Goal: Task Accomplishment & Management: Manage account settings

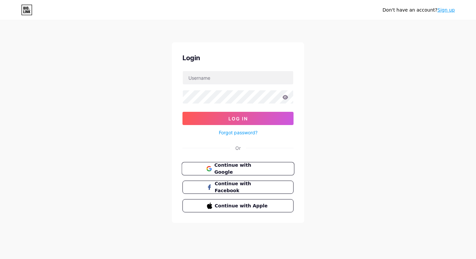
click at [230, 171] on span "Continue with Google" at bounding box center [241, 169] width 55 height 14
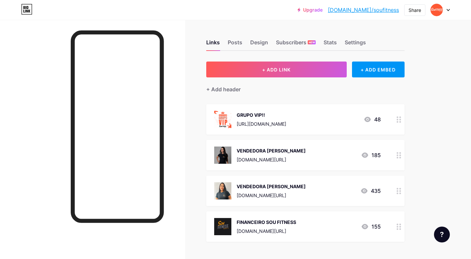
click at [316, 156] on div "VENDEDORA [PERSON_NAME] [DOMAIN_NAME][URL] 185" at bounding box center [297, 154] width 167 height 17
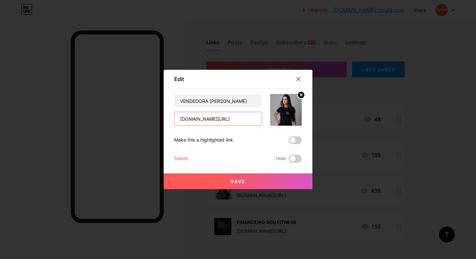
drag, startPoint x: 233, startPoint y: 120, endPoint x: 140, endPoint y: 115, distance: 93.7
click at [143, 115] on div "Edit Content YouTube Play YouTube video without leaving your page. ADD Vimeo Pl…" at bounding box center [238, 129] width 476 height 259
click at [235, 186] on button "Save" at bounding box center [238, 181] width 149 height 16
click at [296, 78] on icon at bounding box center [298, 78] width 5 height 5
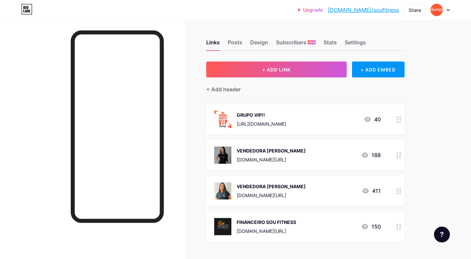
click at [331, 191] on div "VENDEDORA [PERSON_NAME] [DOMAIN_NAME][URL] 411" at bounding box center [297, 190] width 167 height 17
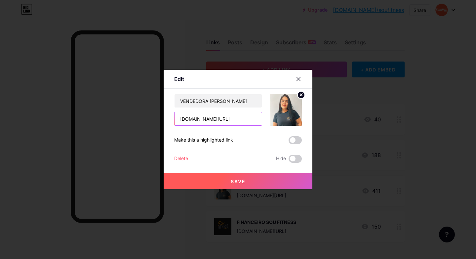
drag, startPoint x: 232, startPoint y: 118, endPoint x: 137, endPoint y: 119, distance: 95.2
click at [137, 119] on div "Edit Content YouTube Play YouTube video without leaving your page. ADD Vimeo Pl…" at bounding box center [238, 129] width 476 height 259
click at [296, 77] on icon at bounding box center [298, 78] width 5 height 5
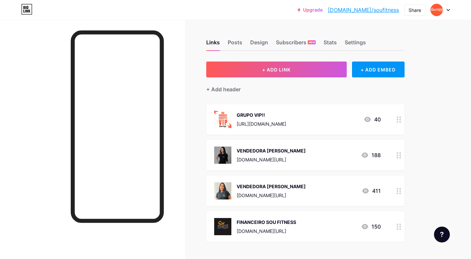
click at [404, 157] on div at bounding box center [398, 155] width 11 height 30
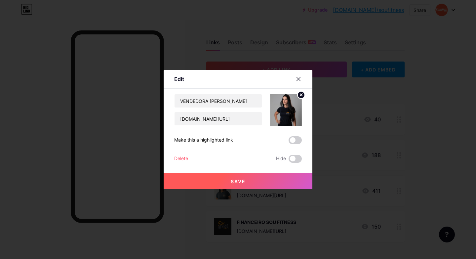
click at [296, 137] on span at bounding box center [295, 140] width 13 height 8
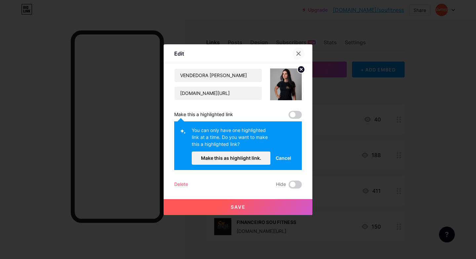
click at [300, 53] on div at bounding box center [299, 54] width 12 height 12
